Goal: Task Accomplishment & Management: Manage account settings

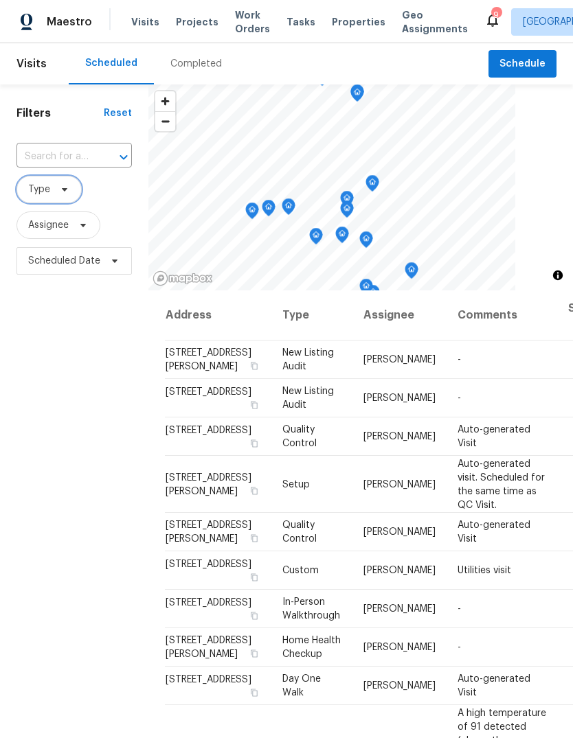
click at [51, 189] on span "Type" at bounding box center [48, 189] width 65 height 27
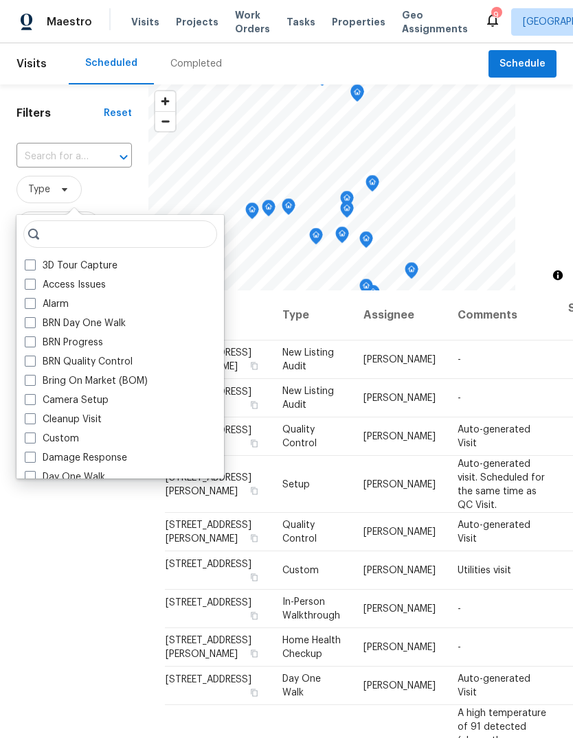
click at [121, 187] on span "Type" at bounding box center [73, 189] width 115 height 27
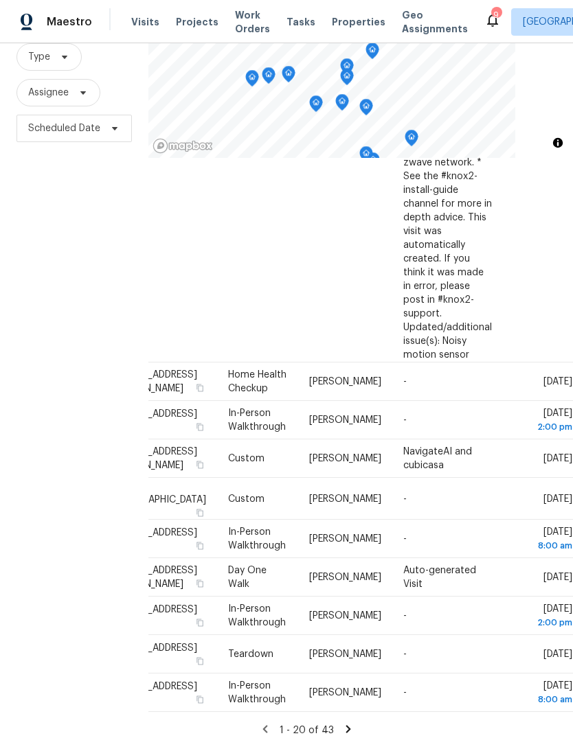
scroll to position [1154, 110]
click at [457, 520] on td "-" at bounding box center [447, 539] width 111 height 38
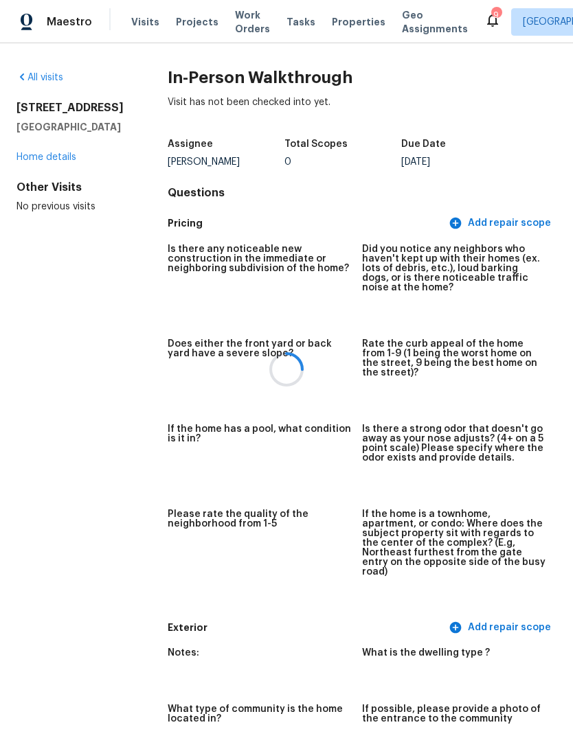
click at [32, 84] on div at bounding box center [286, 369] width 573 height 738
click at [27, 84] on div "All visits" at bounding box center [69, 78] width 107 height 14
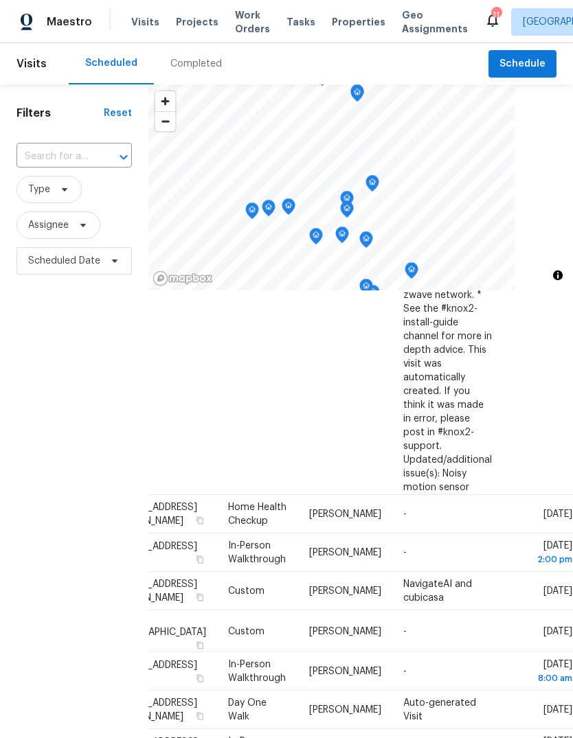
scroll to position [10, 0]
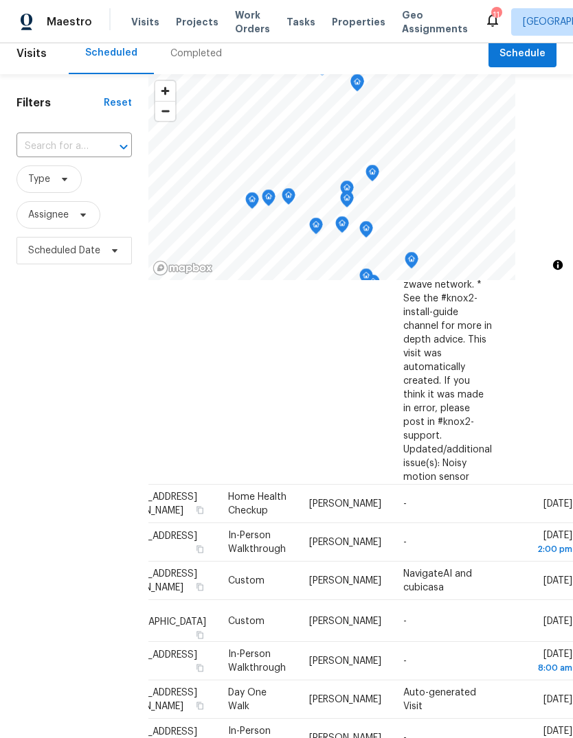
click at [0, 0] on icon at bounding box center [0, 0] width 0 height 0
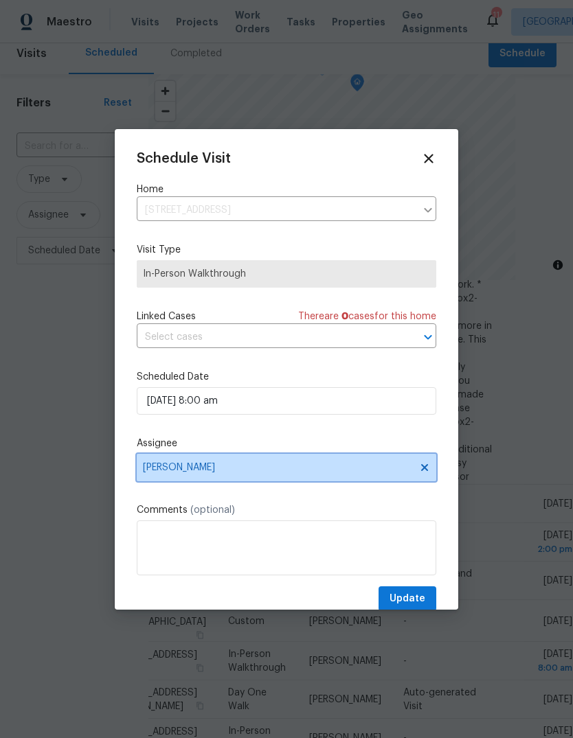
click at [424, 473] on icon at bounding box center [424, 467] width 11 height 11
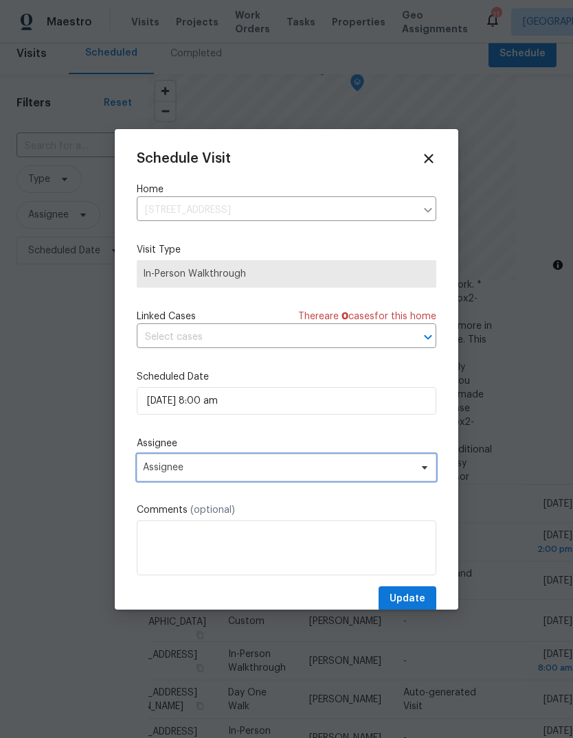
click at [417, 472] on span at bounding box center [422, 467] width 15 height 11
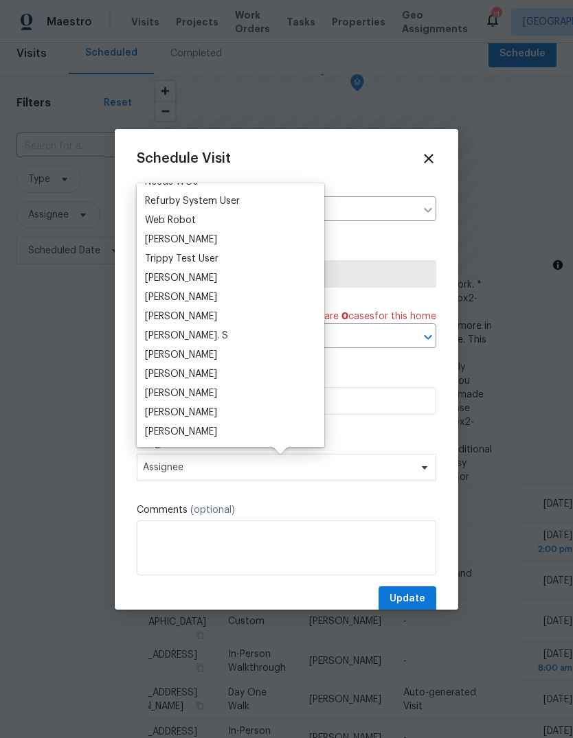
scroll to position [1186, 0]
click at [208, 409] on div "[PERSON_NAME]" at bounding box center [181, 413] width 72 height 14
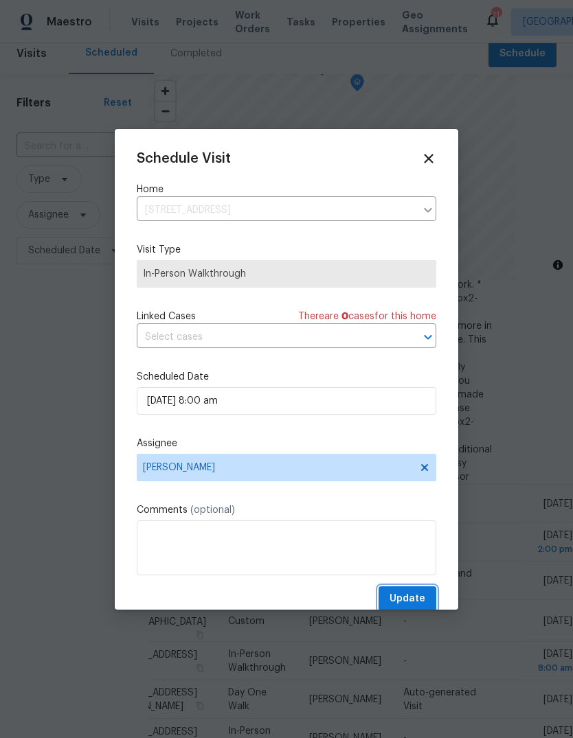
click at [415, 598] on span "Update" at bounding box center [407, 598] width 36 height 17
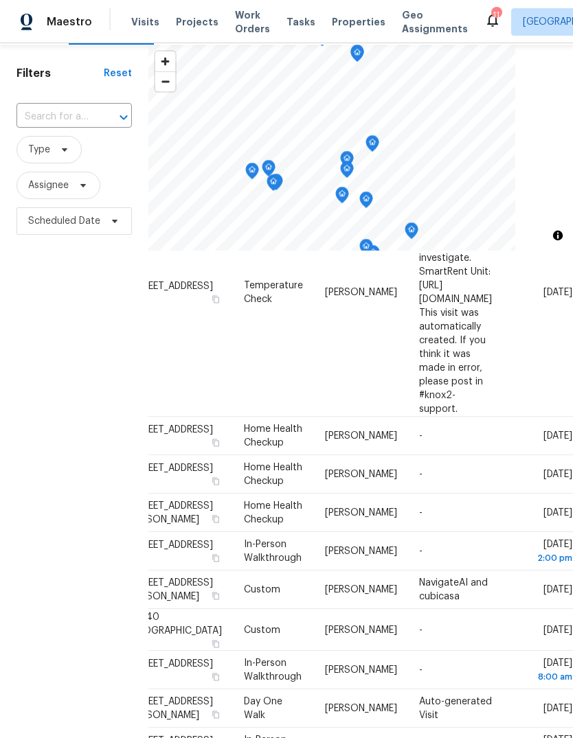
scroll to position [1004, 110]
